Goal: Check status: Check status

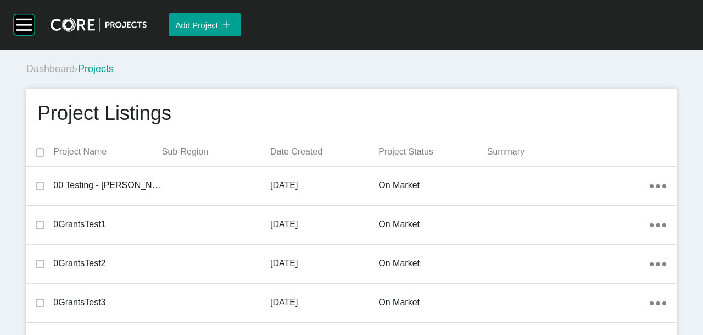
click at [7, 30] on div "Group 2 Created with Sketch. . Add Project icon/tick copy 11 Created with Sketc…" at bounding box center [351, 24] width 703 height 49
click at [14, 26] on rect at bounding box center [24, 24] width 21 height 21
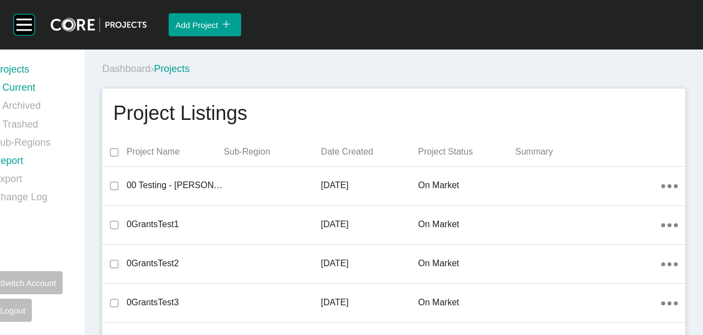
click at [13, 158] on link "Report" at bounding box center [32, 163] width 78 height 18
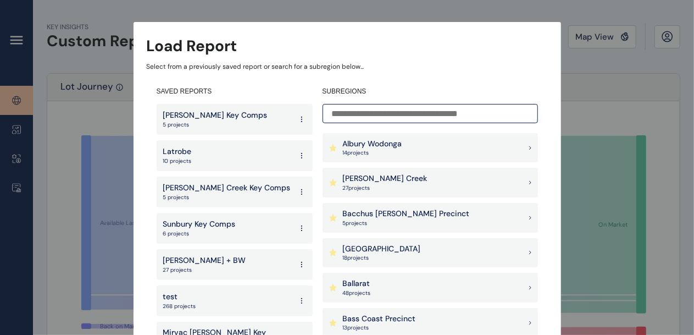
click at [395, 179] on p "[PERSON_NAME] Creek" at bounding box center [385, 178] width 85 height 11
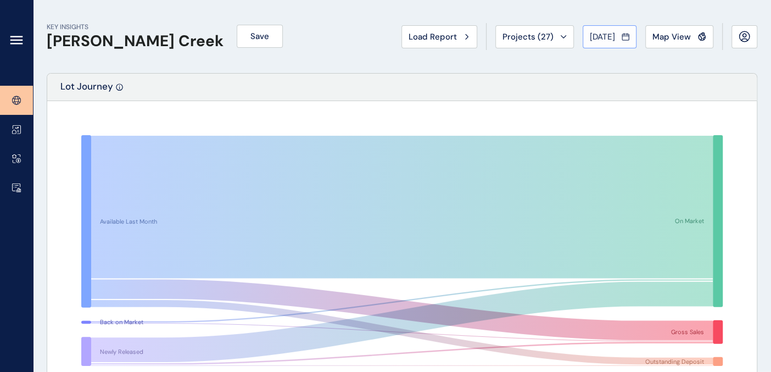
click at [625, 38] on icon at bounding box center [626, 36] width 8 height 11
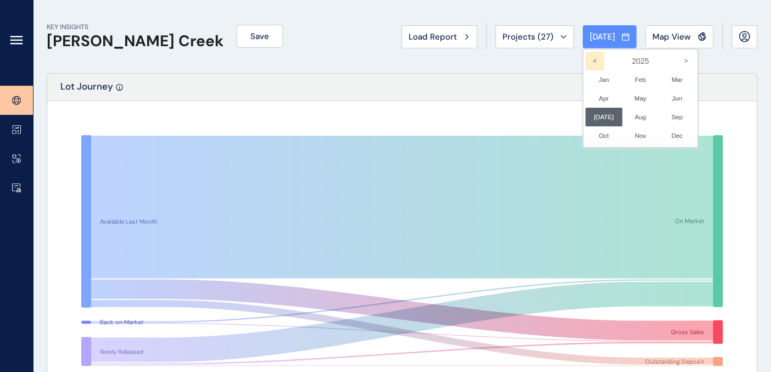
click at [590, 62] on icon "<" at bounding box center [595, 61] width 19 height 19
click at [674, 99] on li "Jun No report is available for this period. New months are usually published 5 …" at bounding box center [677, 98] width 37 height 19
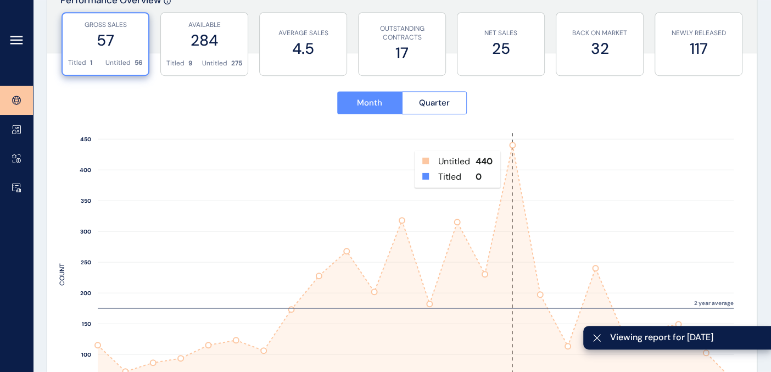
scroll to position [549, 0]
